Goal: Find specific page/section: Find specific page/section

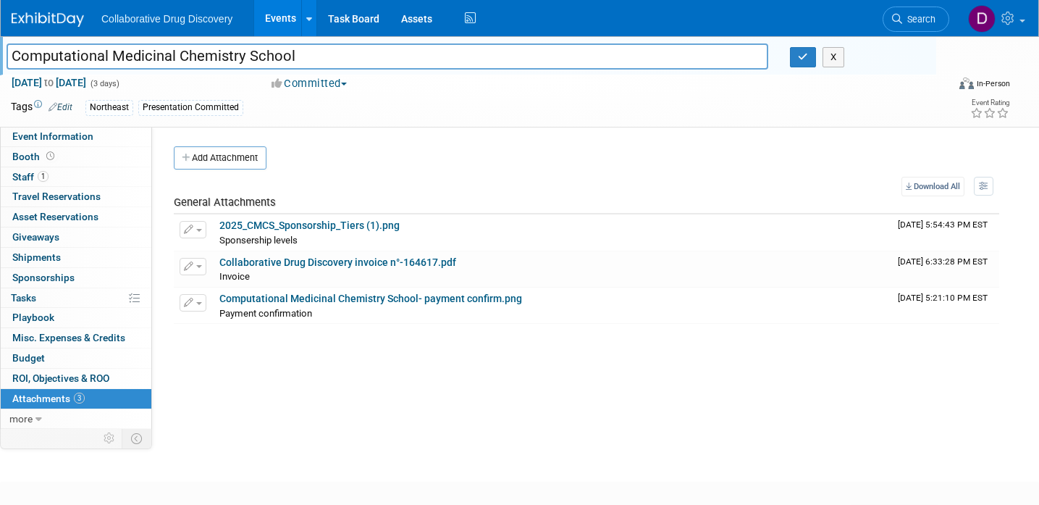
click at [906, 15] on span "Search" at bounding box center [919, 19] width 33 height 11
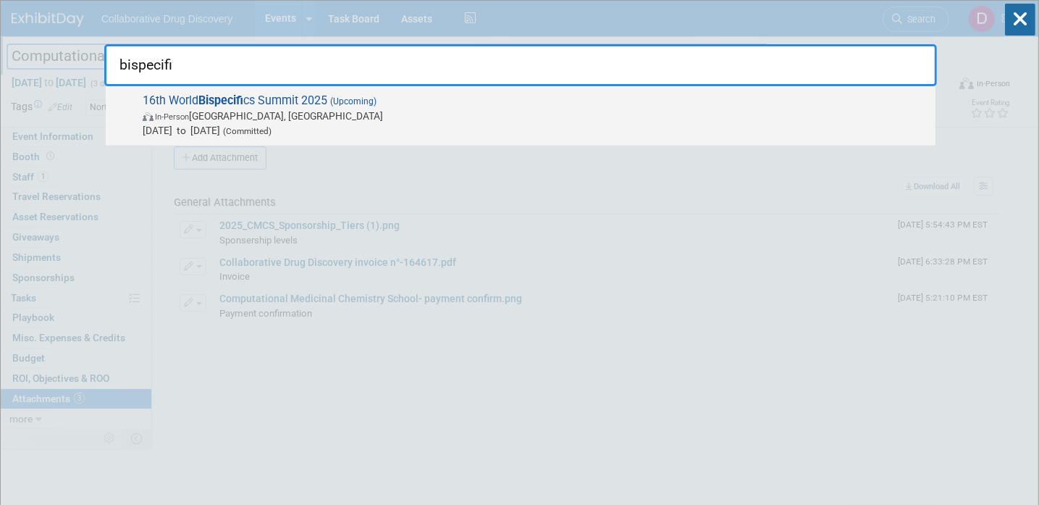
type input "bispecifi"
click at [403, 116] on span "In-Person [GEOGRAPHIC_DATA], [GEOGRAPHIC_DATA]" at bounding box center [536, 116] width 786 height 14
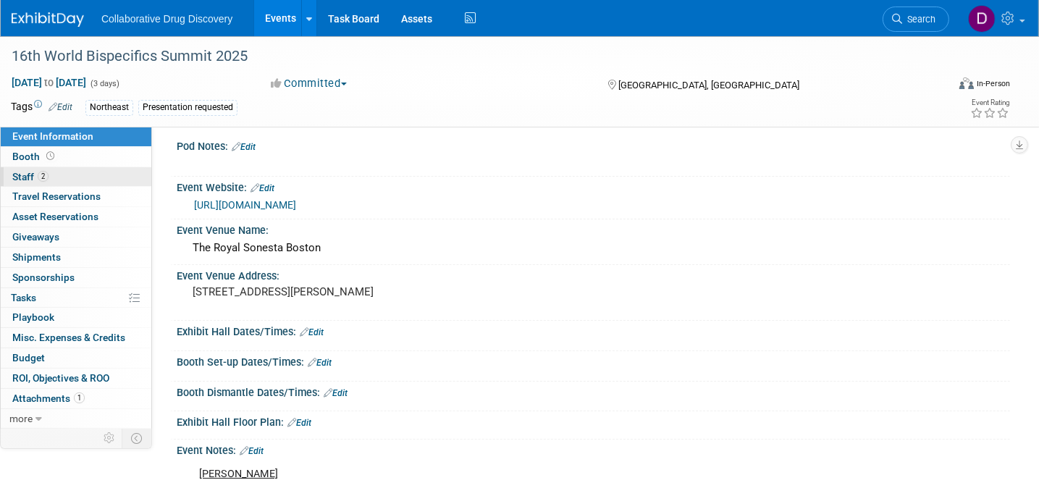
click at [66, 177] on link "2 Staff 2" at bounding box center [76, 177] width 151 height 20
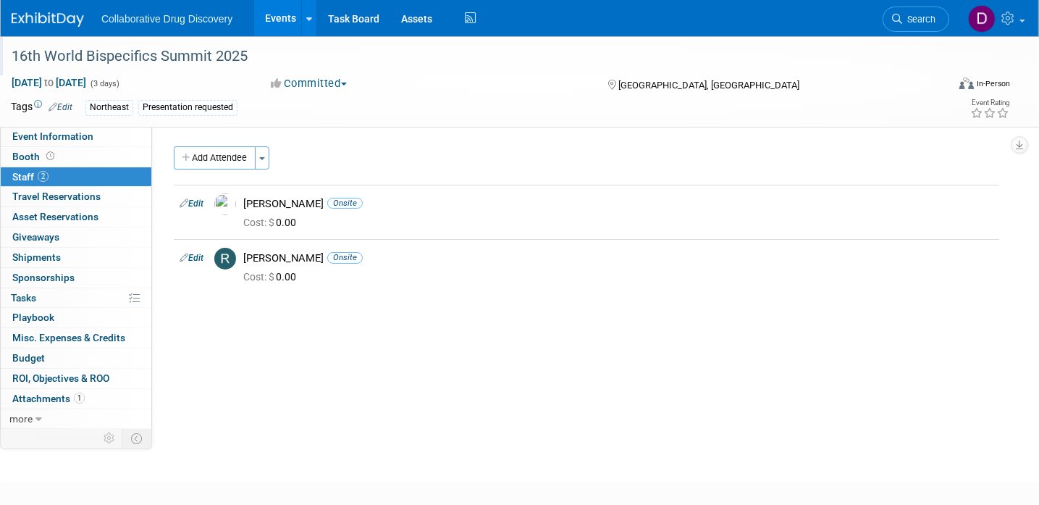
click at [228, 49] on div "16th World Bispecifics Summit 2025" at bounding box center [466, 56] width 919 height 26
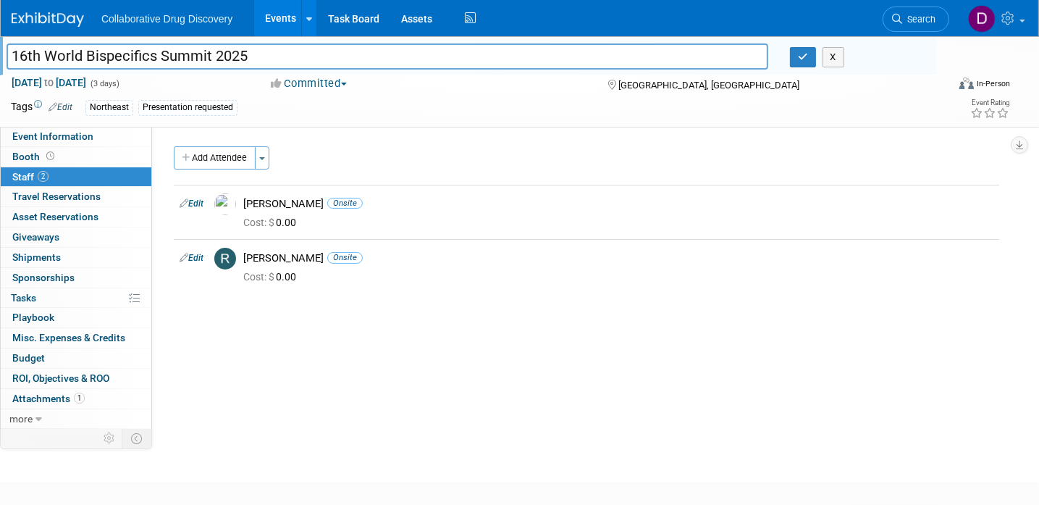
click at [228, 49] on input "16th World Bispecifics Summit 2025" at bounding box center [388, 55] width 762 height 25
